Goal: Task Accomplishment & Management: Manage account settings

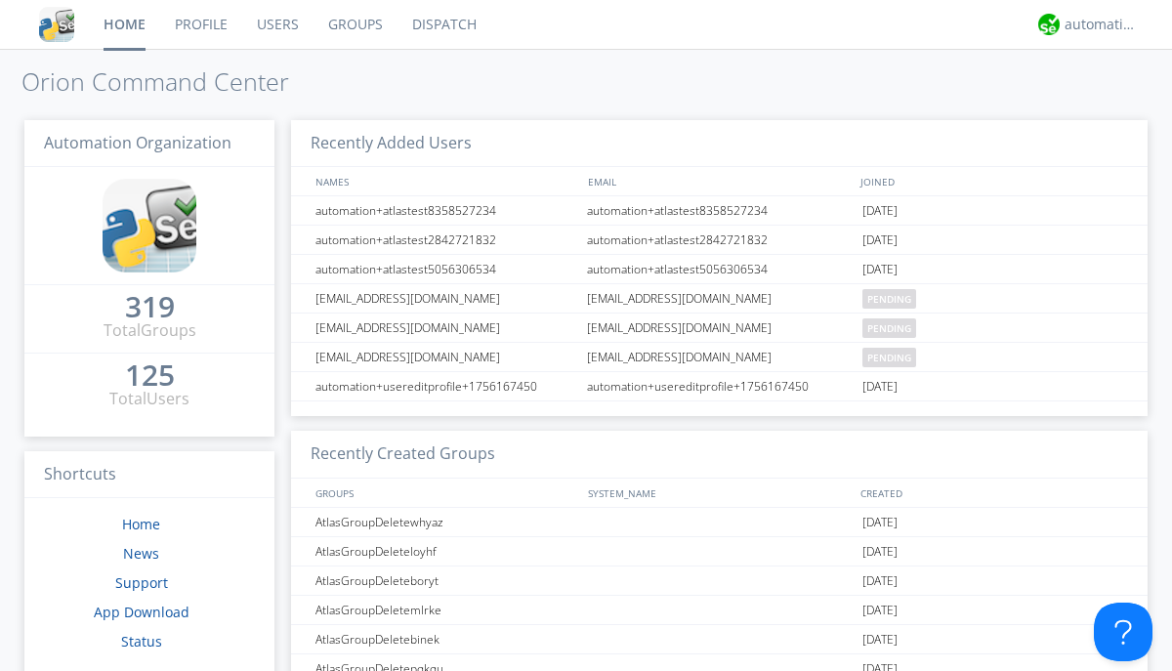
click at [276, 24] on link "Users" at bounding box center [277, 24] width 71 height 49
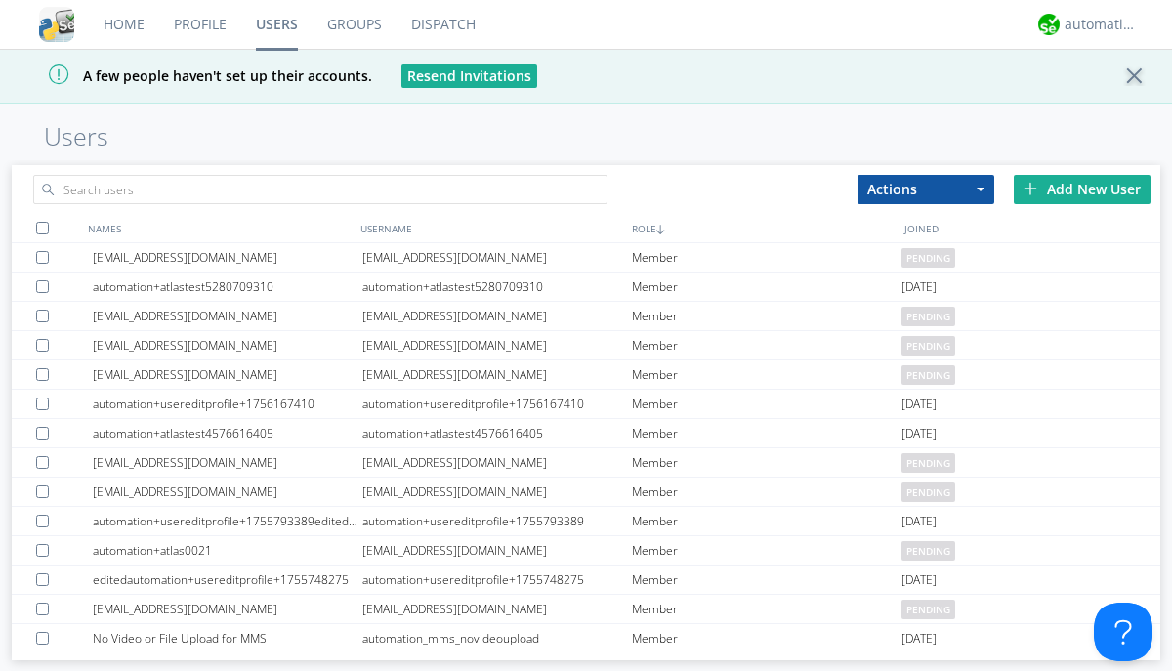
click at [1083, 189] on div "Add New User" at bounding box center [1082, 189] width 137 height 29
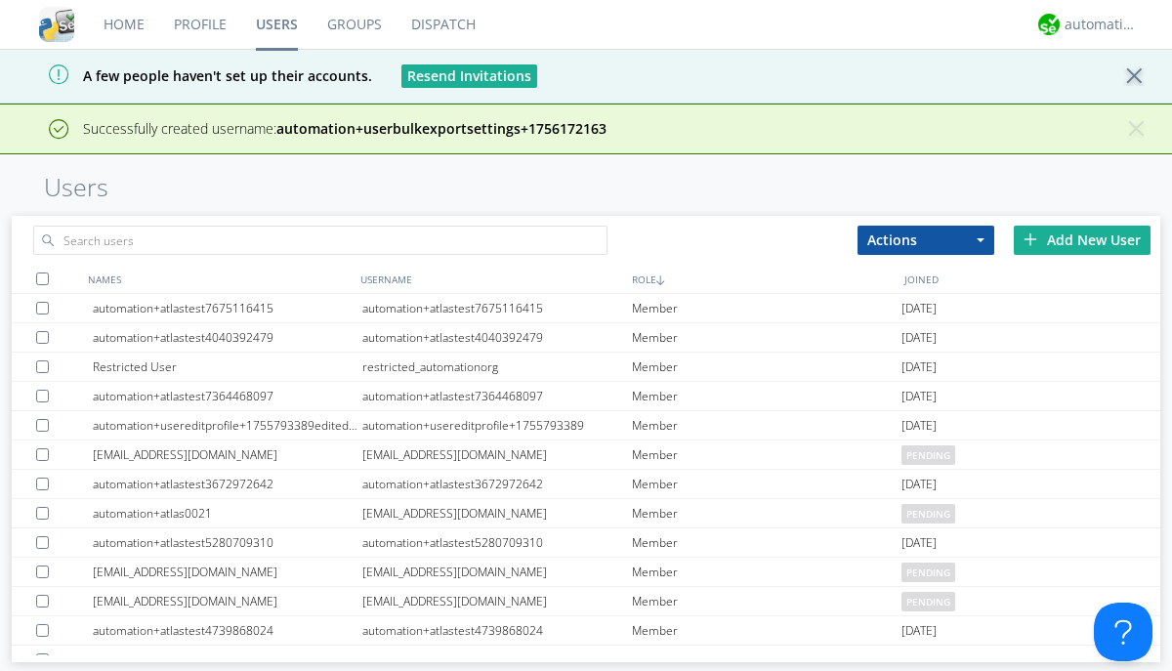
click at [1083, 239] on div "Add New User" at bounding box center [1082, 240] width 137 height 29
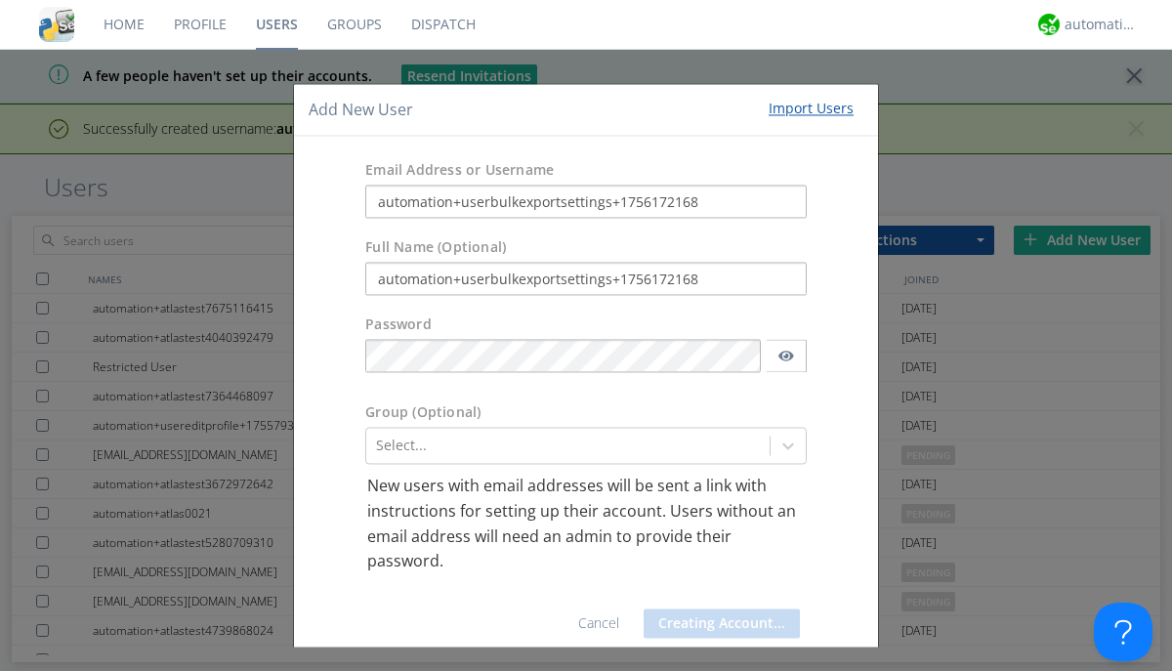
click at [709, 623] on button "Creating Account..." at bounding box center [722, 623] width 156 height 29
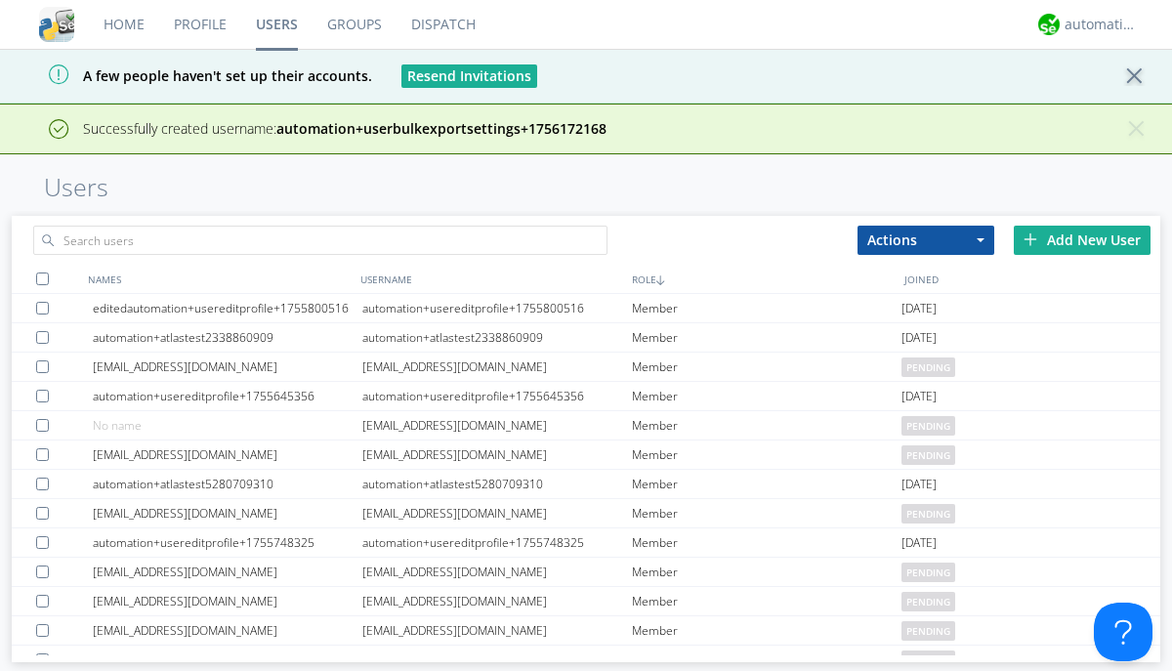
click at [1083, 239] on div "Add New User" at bounding box center [1082, 240] width 137 height 29
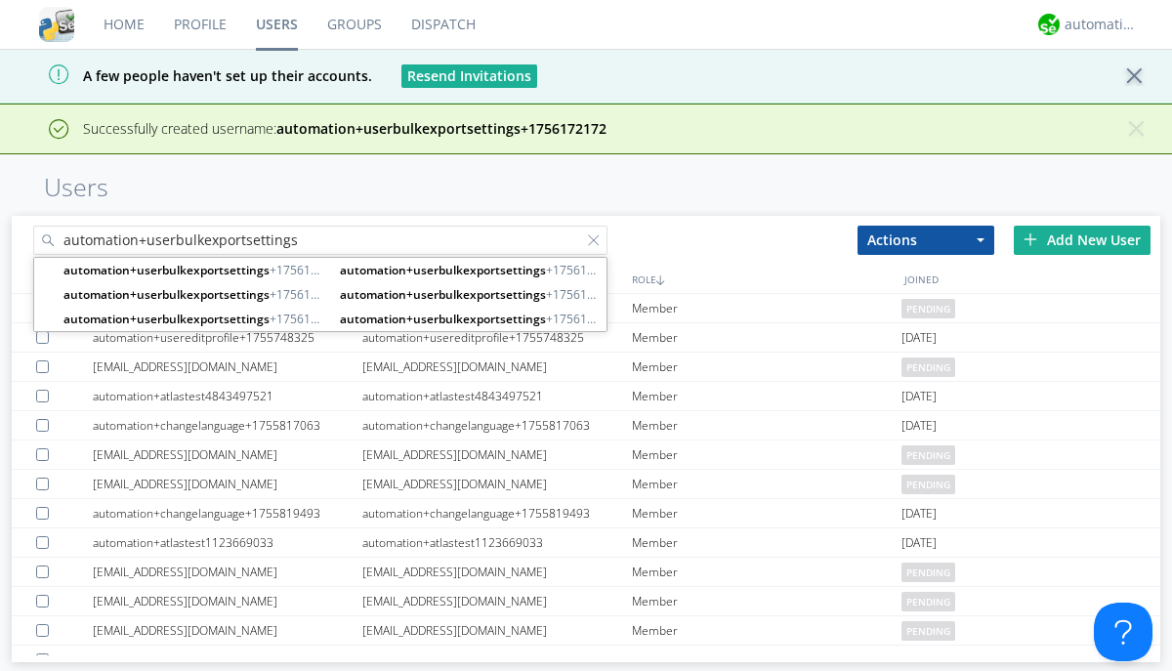
type input "automation+userbulkexportsettings"
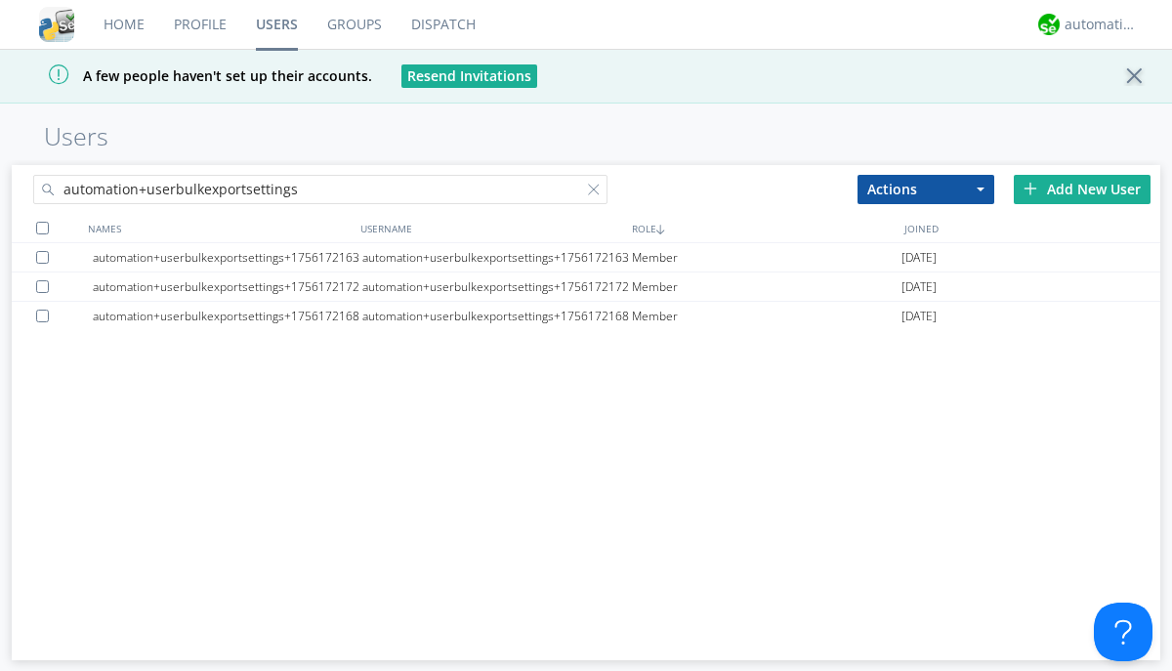
click at [42, 228] on div at bounding box center [42, 228] width 13 height 13
click at [926, 189] on button "Actions" at bounding box center [926, 189] width 137 height 29
click at [0, 0] on link "Export Users" at bounding box center [0, 0] width 0 height 0
click at [598, 192] on div at bounding box center [598, 194] width 20 height 20
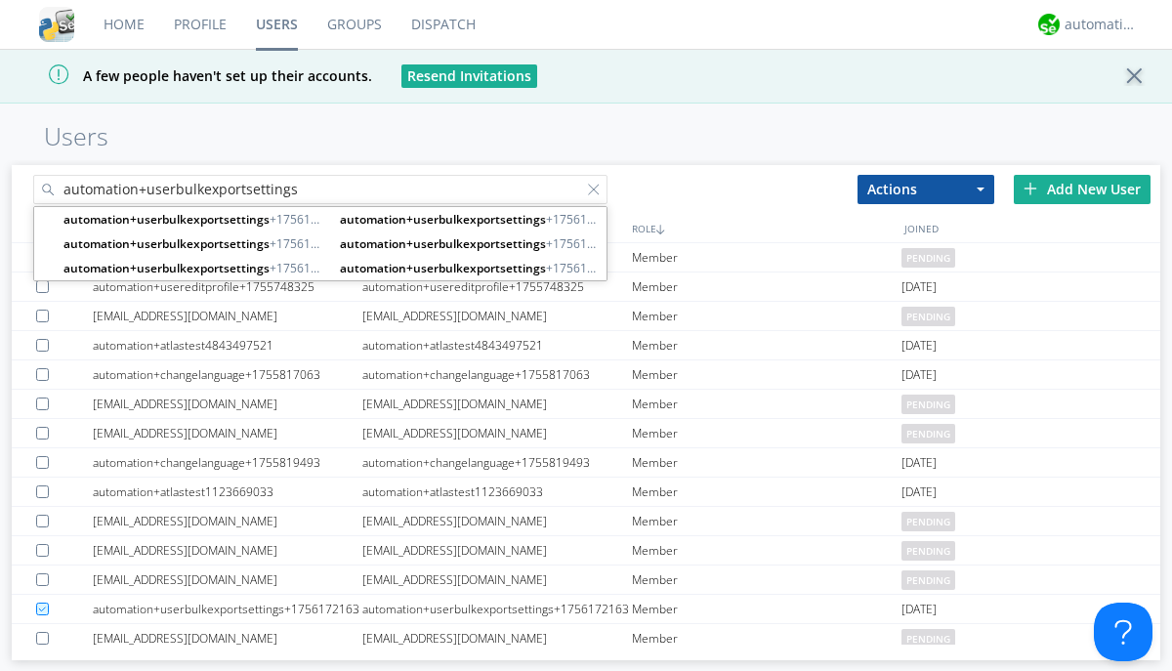
type input "automation+userbulkexportsettings"
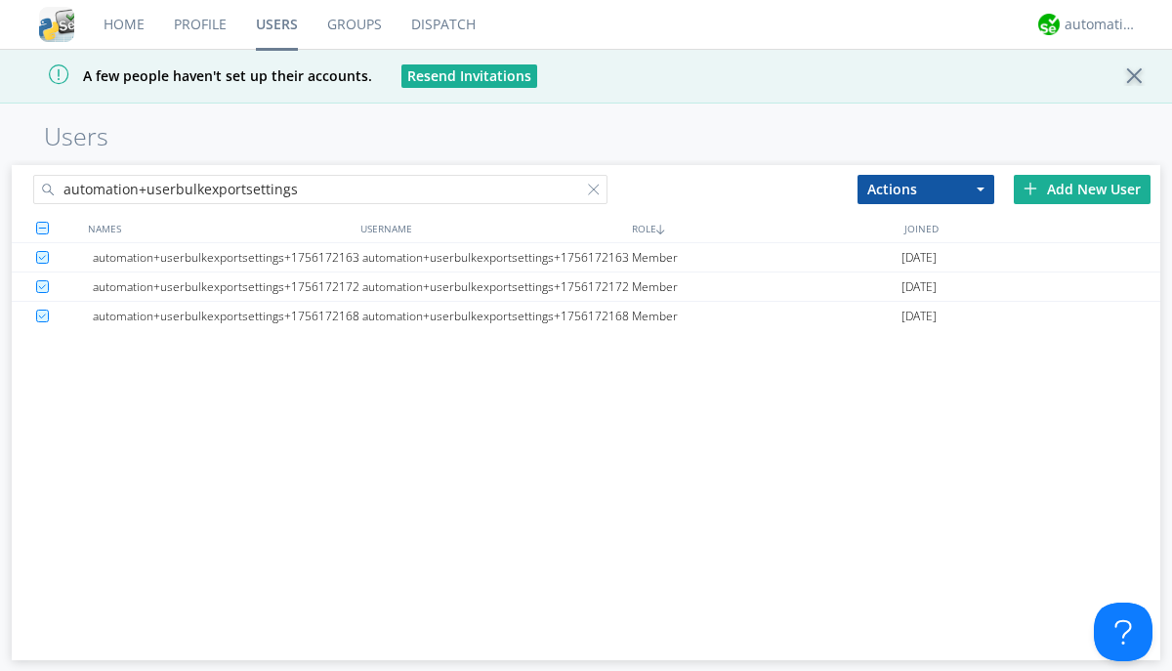
click at [926, 189] on button "Actions" at bounding box center [926, 189] width 137 height 29
click at [0, 0] on link "Delete User" at bounding box center [0, 0] width 0 height 0
